Goal: Check status: Check status

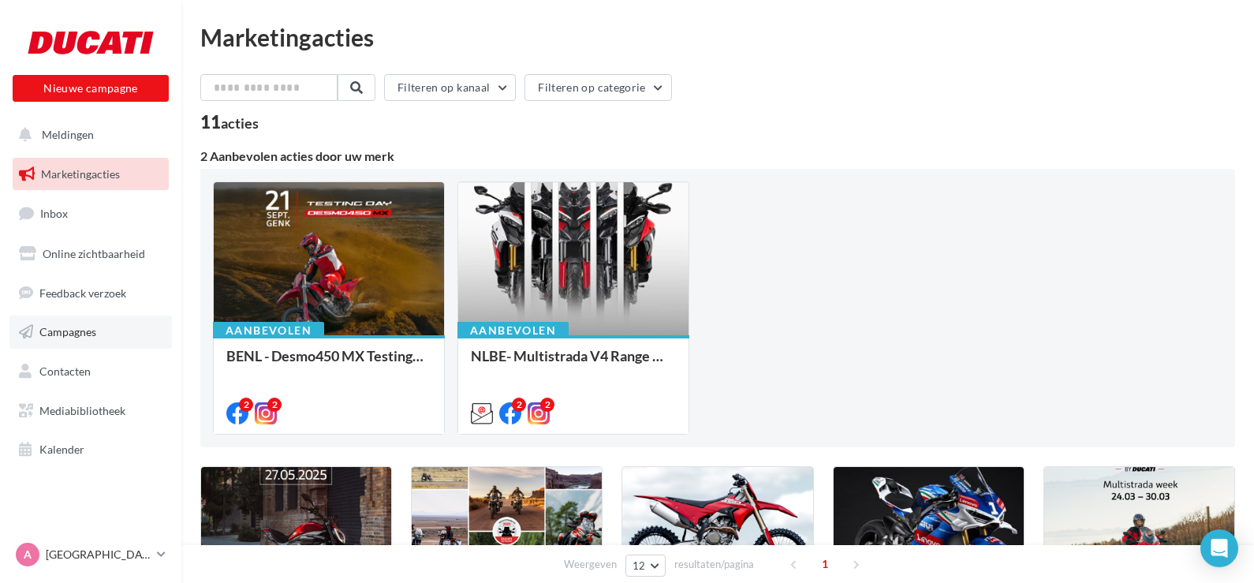
click at [46, 331] on span "Campagnes" at bounding box center [67, 331] width 57 height 13
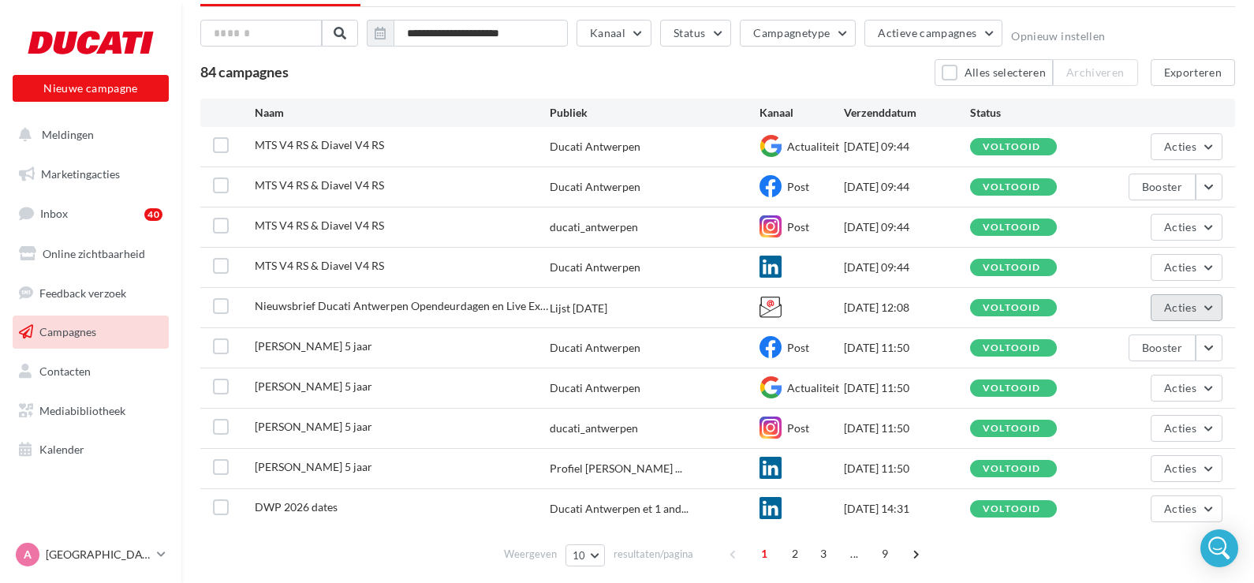
scroll to position [81, 0]
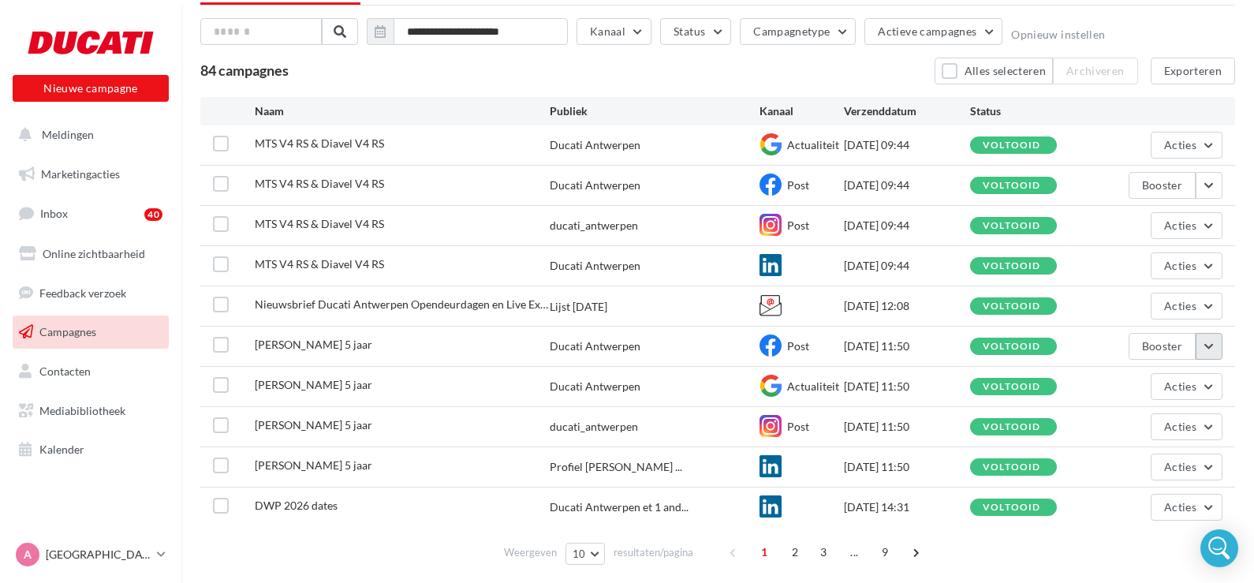
click at [1212, 349] on button "button" at bounding box center [1209, 346] width 27 height 27
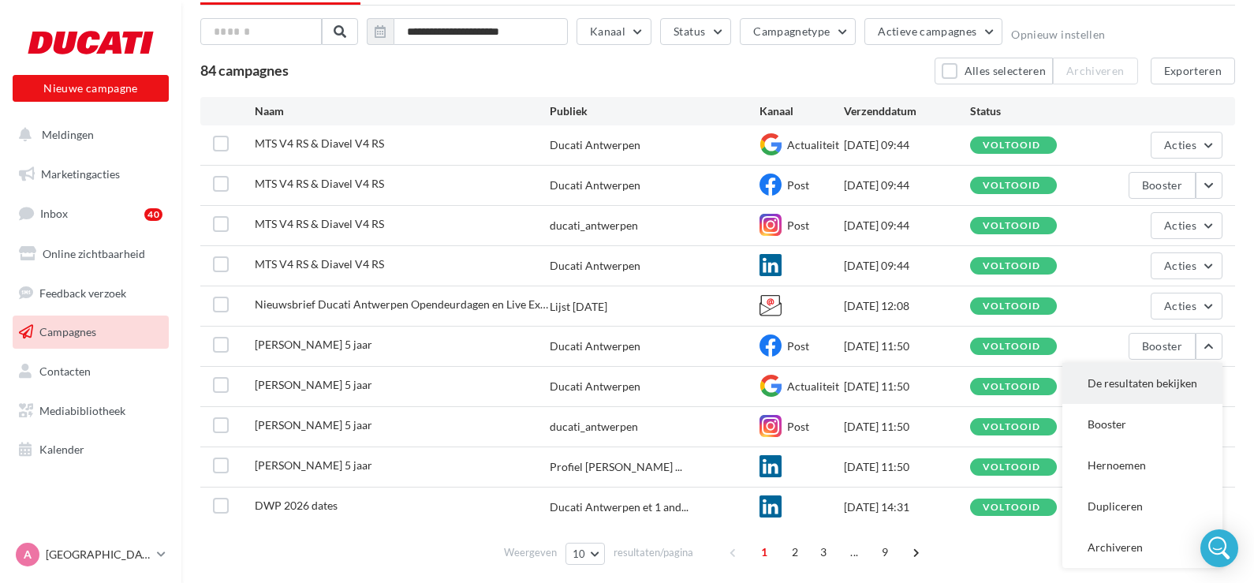
click at [1149, 383] on button "De resultaten bekijken" at bounding box center [1143, 383] width 160 height 41
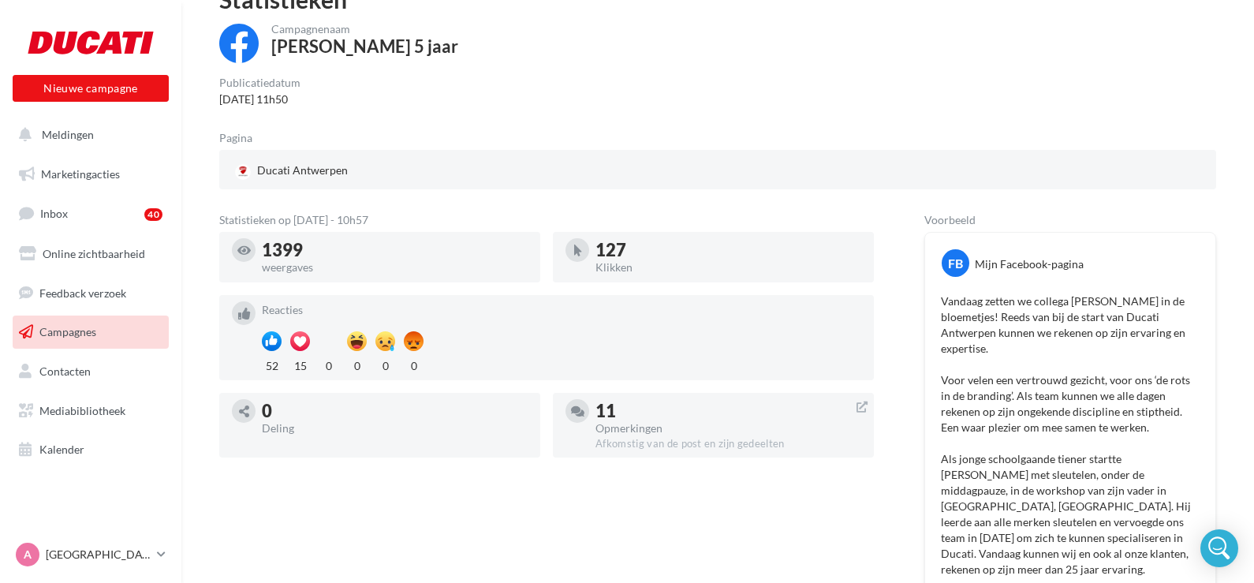
scroll to position [84, 0]
click at [98, 338] on link "Campagnes" at bounding box center [90, 332] width 163 height 33
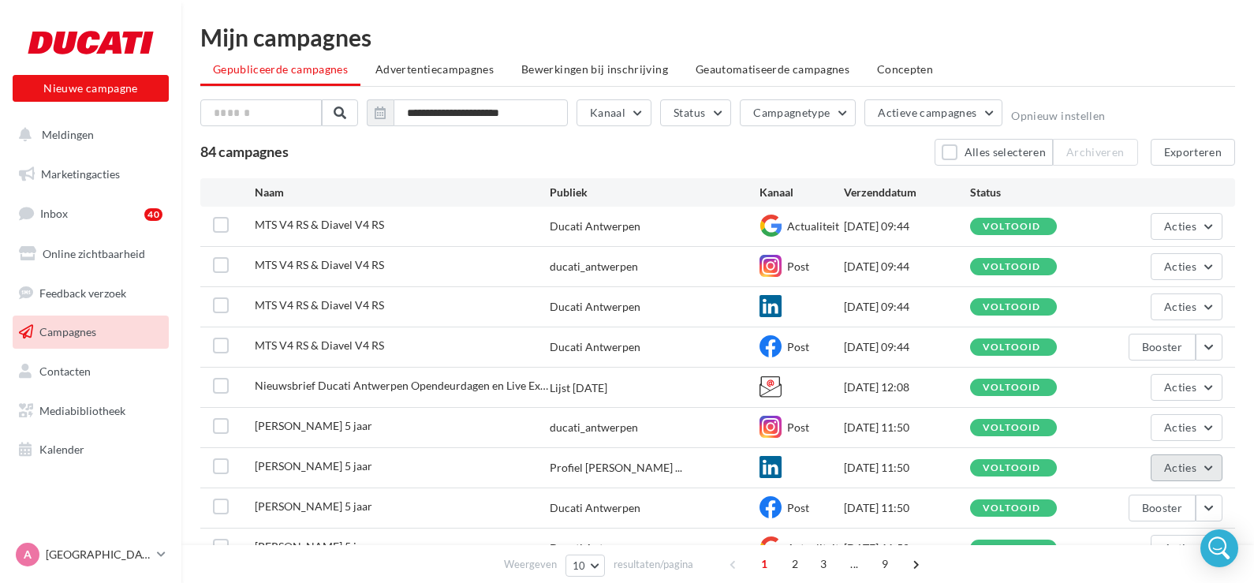
click at [1208, 470] on button "Acties" at bounding box center [1187, 467] width 72 height 27
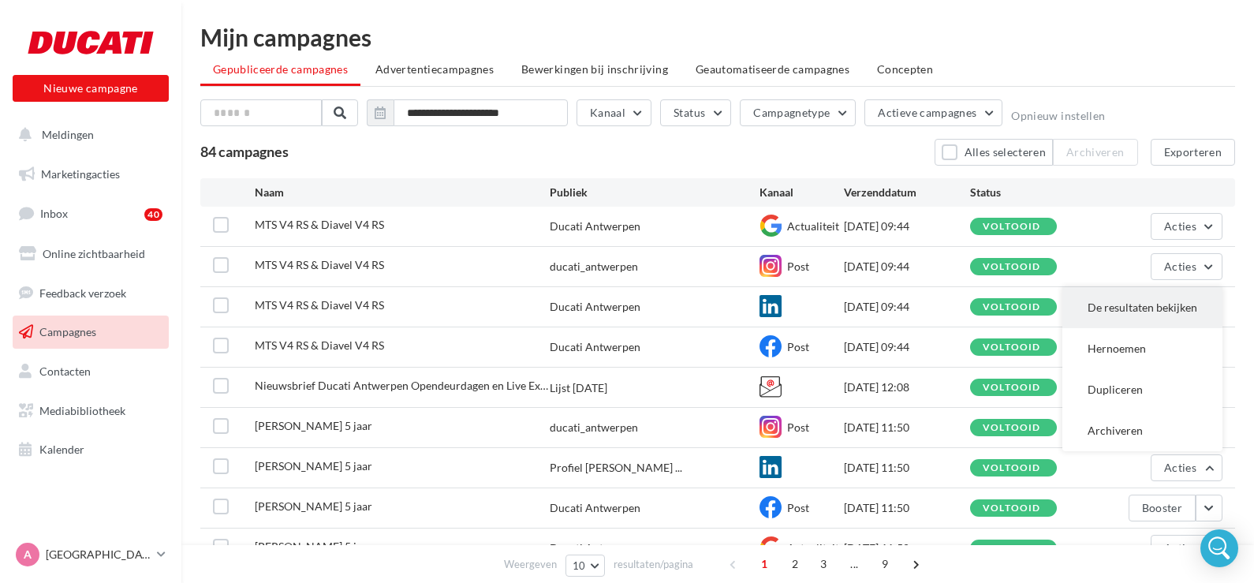
click at [1099, 307] on button "De resultaten bekijken" at bounding box center [1143, 307] width 160 height 41
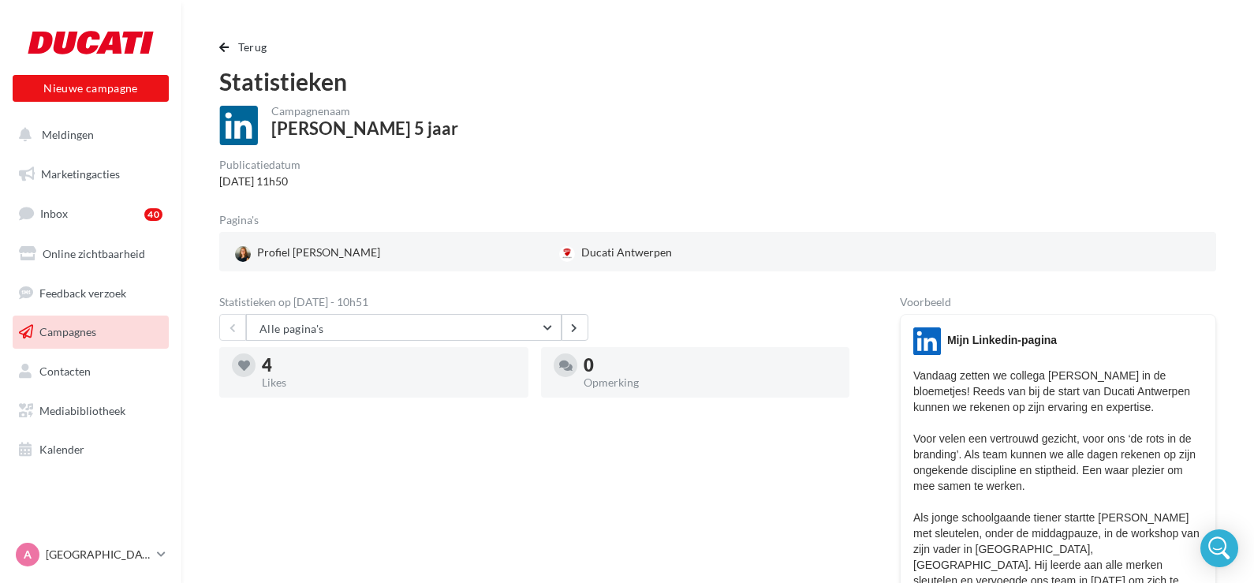
click at [110, 328] on link "Campagnes" at bounding box center [90, 332] width 163 height 33
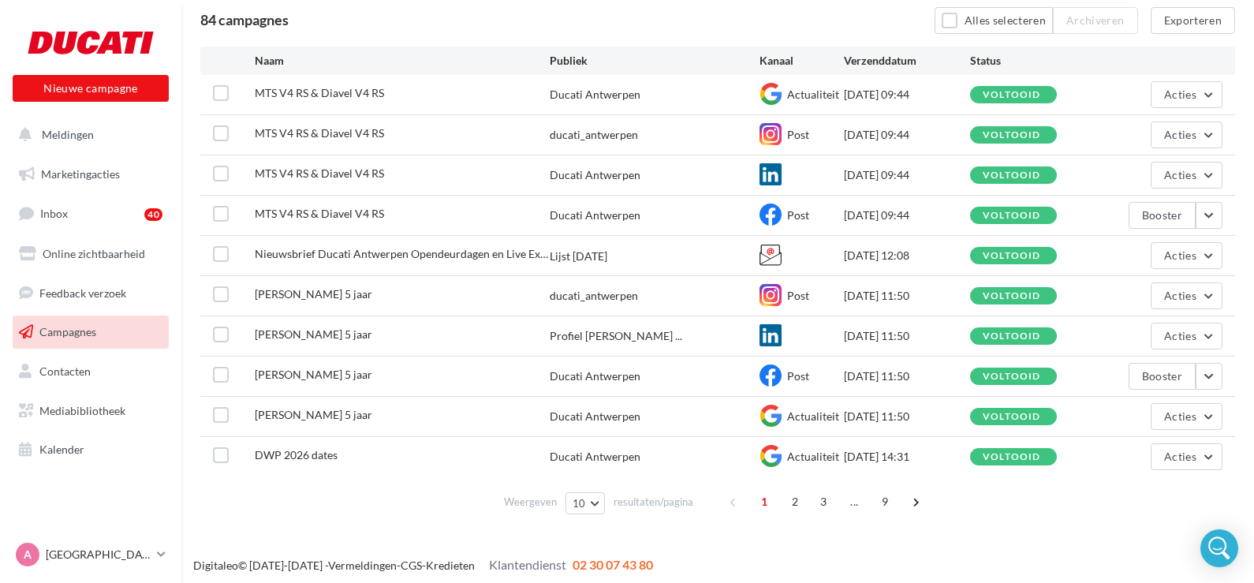
scroll to position [137, 0]
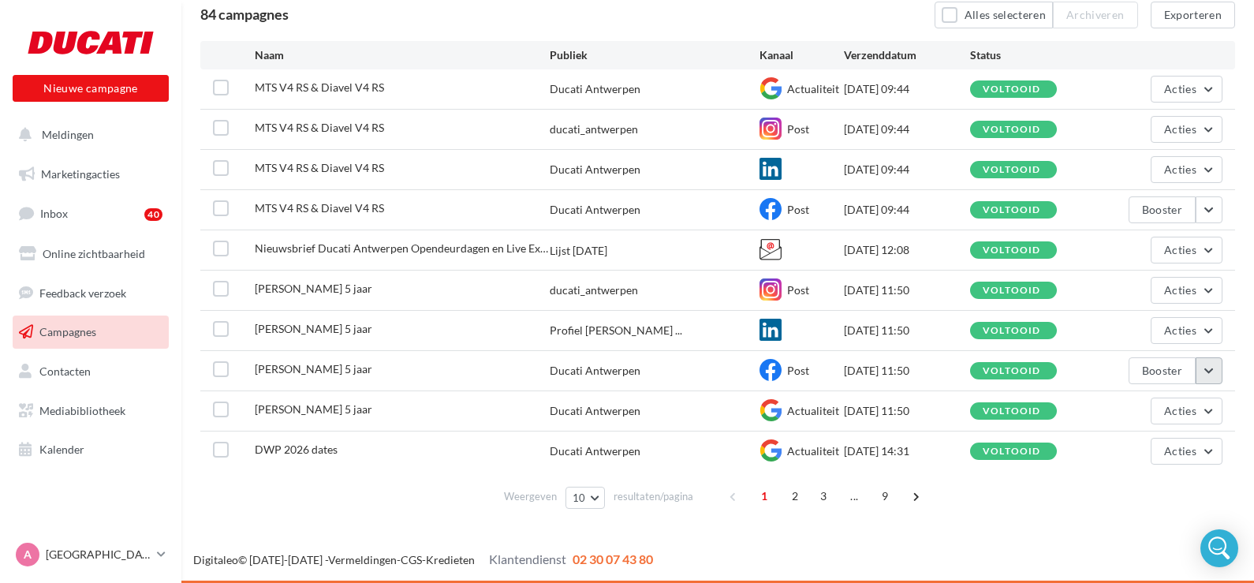
click at [1213, 379] on button "button" at bounding box center [1209, 370] width 27 height 27
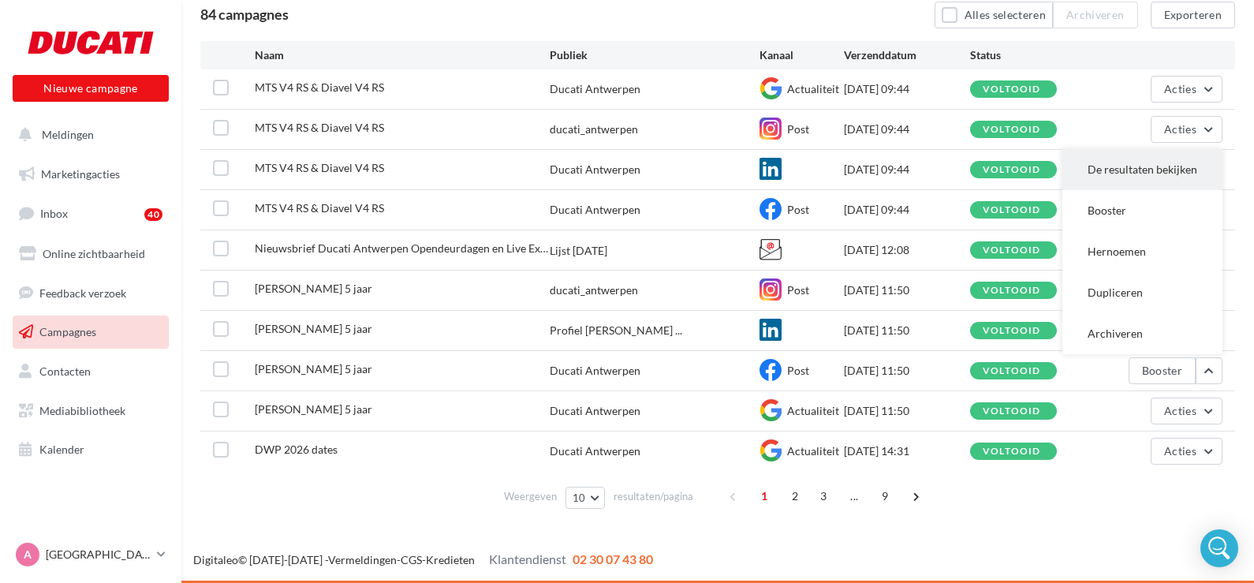
click at [1104, 167] on button "De resultaten bekijken" at bounding box center [1143, 169] width 160 height 41
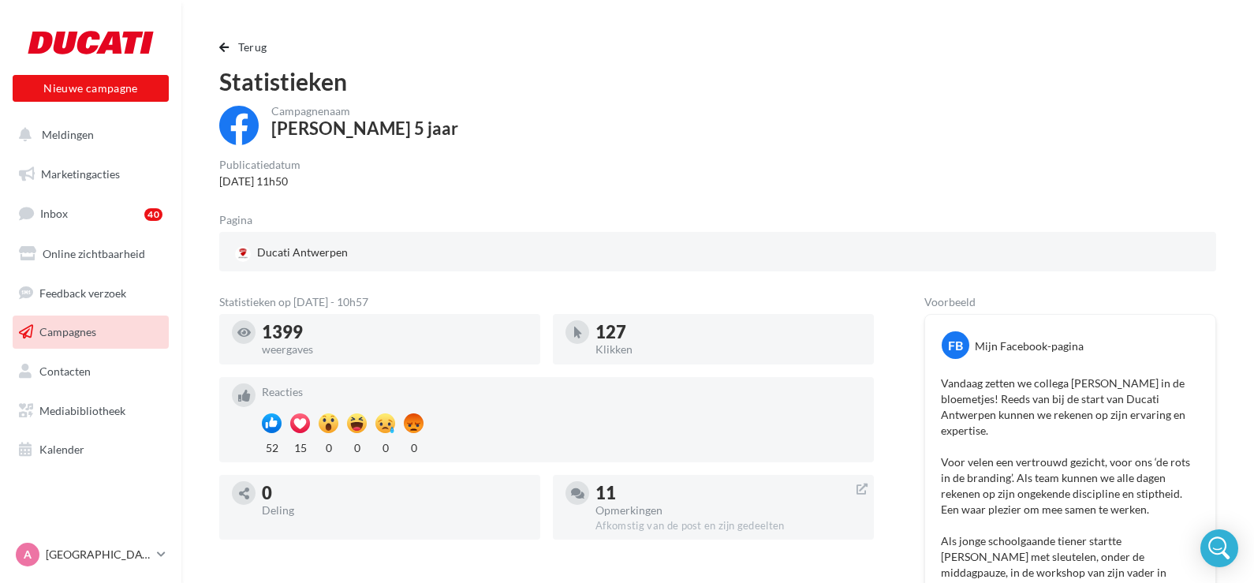
click at [54, 338] on span "Campagnes" at bounding box center [67, 331] width 57 height 13
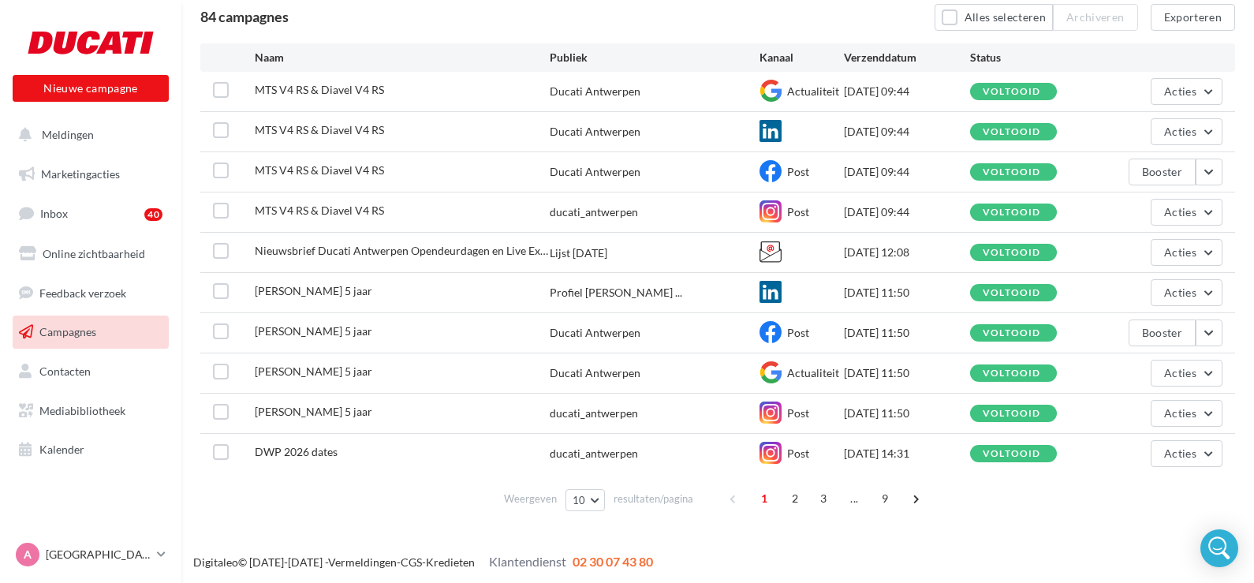
scroll to position [137, 0]
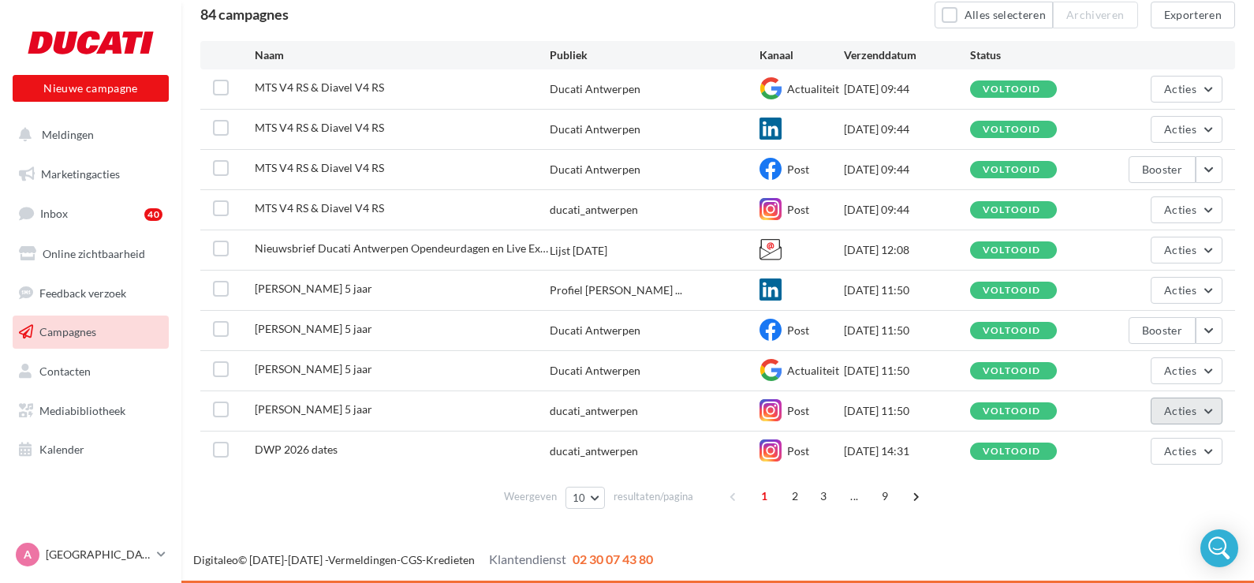
click at [1210, 417] on button "Acties" at bounding box center [1187, 411] width 72 height 27
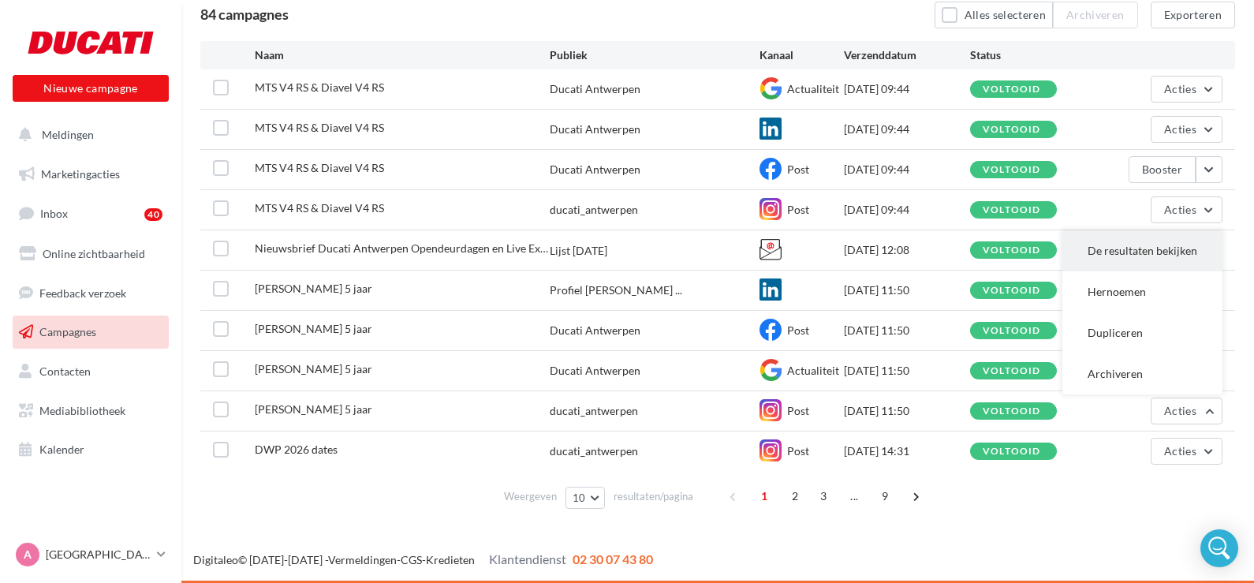
click at [1137, 268] on button "De resultaten bekijken" at bounding box center [1143, 250] width 160 height 41
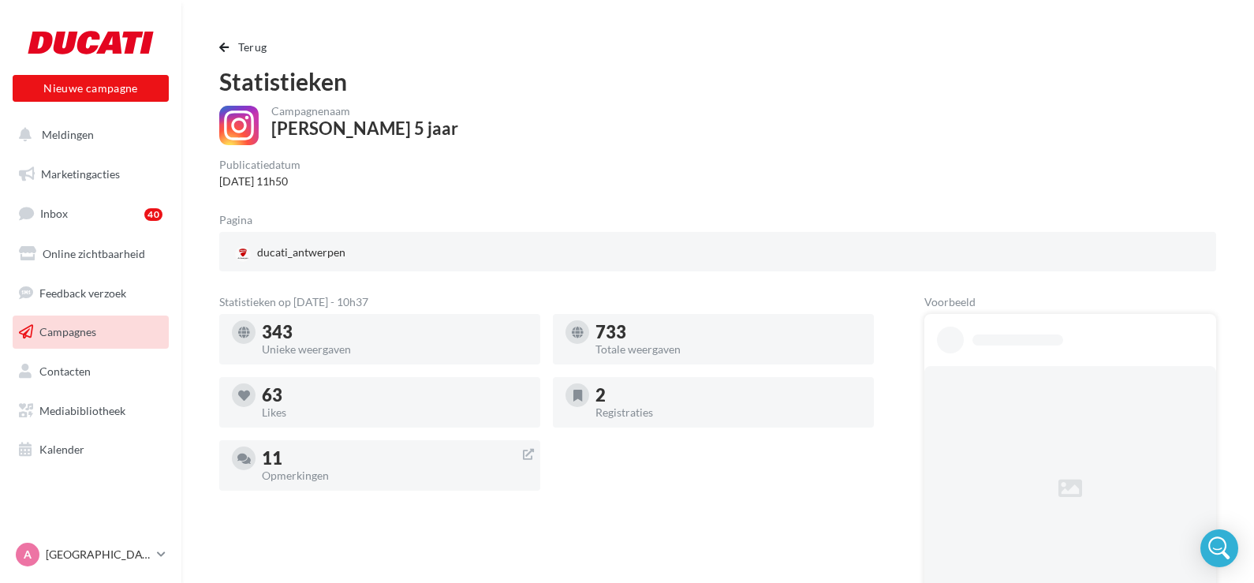
click at [74, 335] on span "Campagnes" at bounding box center [67, 331] width 57 height 13
